Goal: Information Seeking & Learning: Learn about a topic

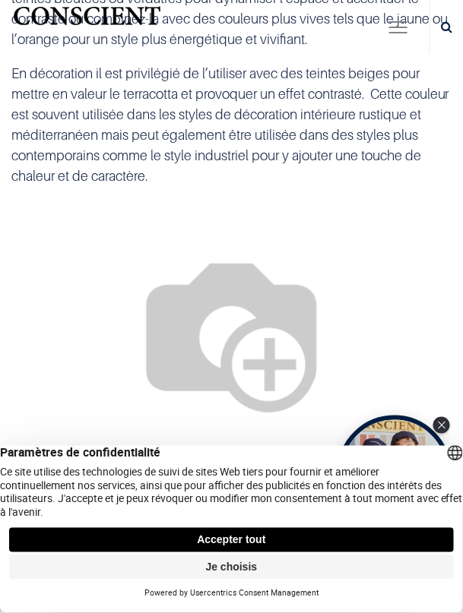
scroll to position [1979, 0]
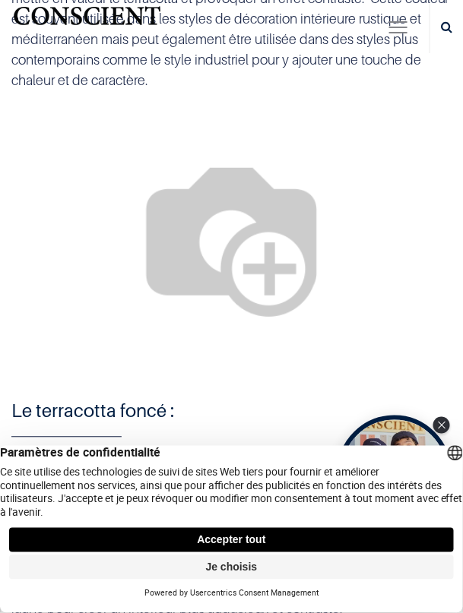
click at [379, 399] on h3 "Le terracotta foncé :" at bounding box center [231, 412] width 440 height 26
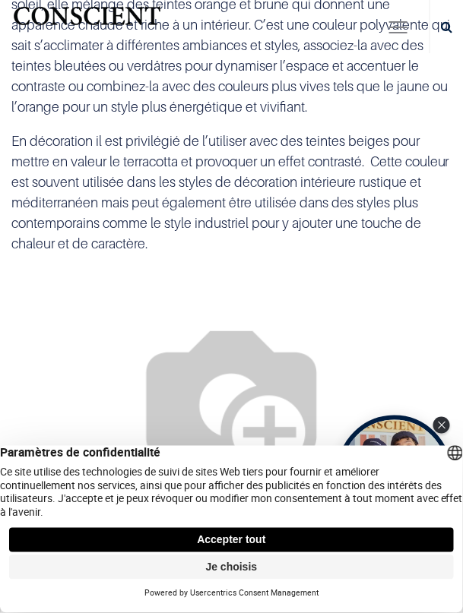
scroll to position [1809, 0]
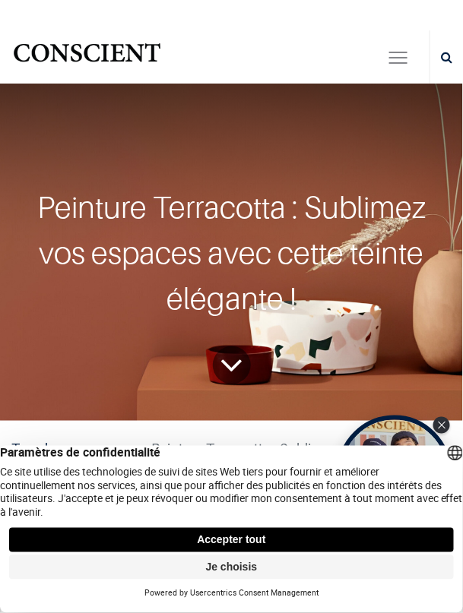
click at [258, 539] on button "Accepter tout" at bounding box center [231, 540] width 444 height 24
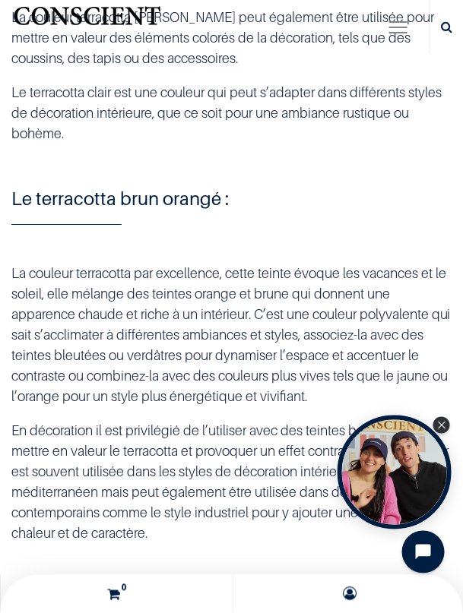
scroll to position [1516, 0]
